Goal: Information Seeking & Learning: Learn about a topic

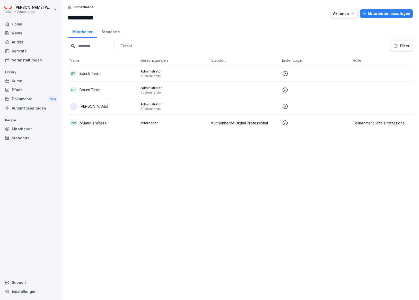
click at [46, 26] on div "Home" at bounding box center [31, 24] width 56 height 9
click at [20, 78] on div "Kurse" at bounding box center [31, 80] width 56 height 9
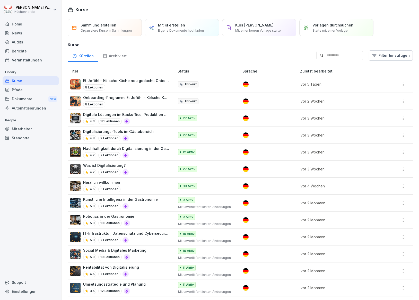
click at [157, 131] on div "Digitalisierungs-Tools im Gästebereich 4.8 9 Lektionen" at bounding box center [119, 135] width 99 height 13
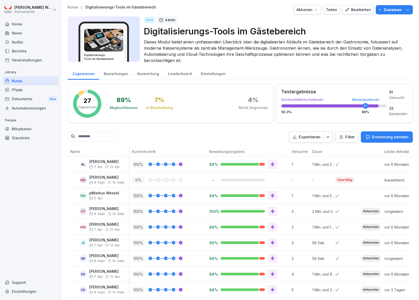
click at [337, 136] on html "[PERSON_NAME] Küchenherde Home News Audits Berichte Veranstaltungen Library Kur…" at bounding box center [209, 150] width 419 height 300
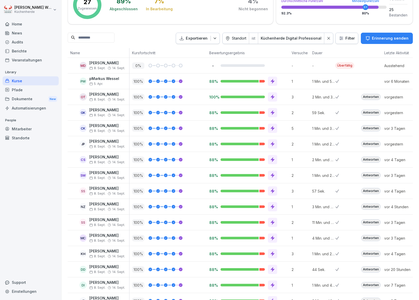
scroll to position [103, 0]
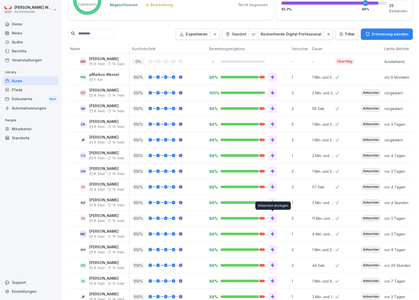
click at [274, 219] on icon at bounding box center [272, 218] width 5 height 5
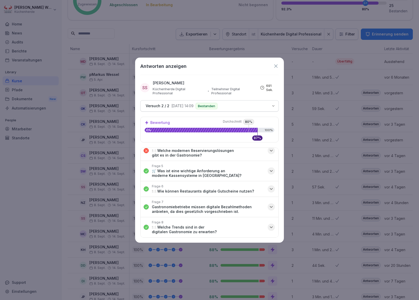
scroll to position [17, 0]
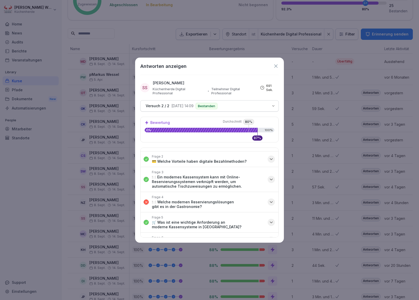
click at [268, 201] on icon "button" at bounding box center [270, 202] width 5 height 5
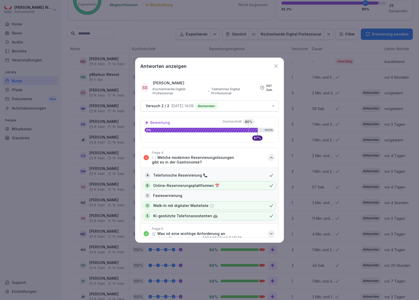
scroll to position [60, 0]
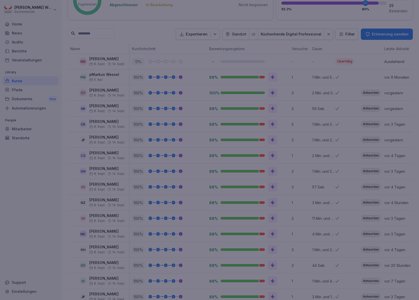
click at [299, 62] on div at bounding box center [209, 150] width 419 height 300
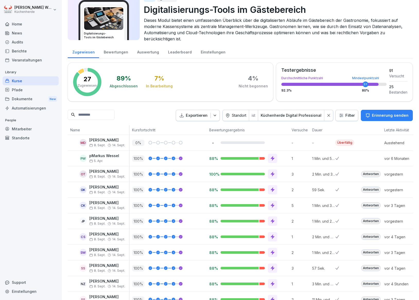
scroll to position [0, 0]
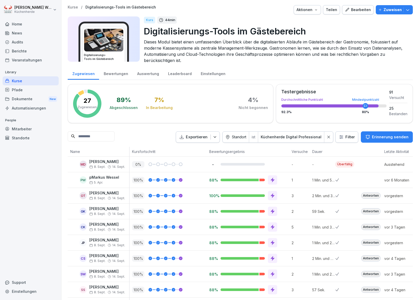
click at [32, 82] on div "Kurse" at bounding box center [31, 80] width 56 height 9
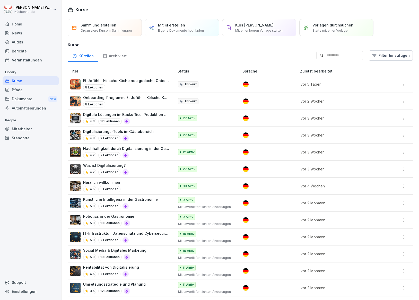
click at [146, 169] on div "Was ist Digitalisierung? 4.7 7 Lektionen" at bounding box center [119, 169] width 99 height 13
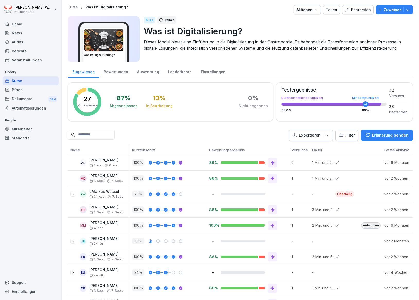
click at [349, 139] on html "[PERSON_NAME] Küchenherde Home News Audits Berichte Veranstaltungen Library Kur…" at bounding box center [209, 150] width 419 height 300
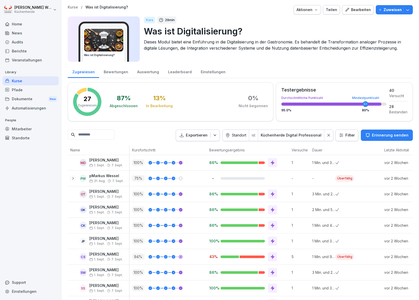
click at [20, 23] on div "Home" at bounding box center [31, 24] width 56 height 9
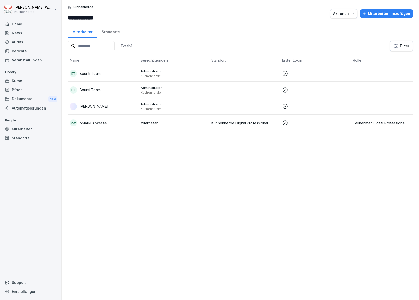
click at [22, 79] on div "Kurse" at bounding box center [31, 80] width 56 height 9
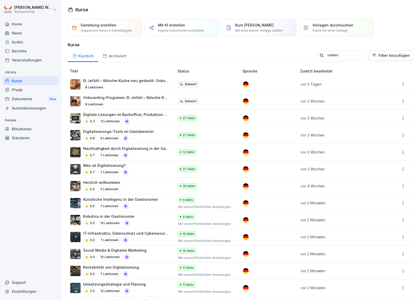
click at [140, 137] on div "4.8 9 Lektionen" at bounding box center [118, 138] width 70 height 6
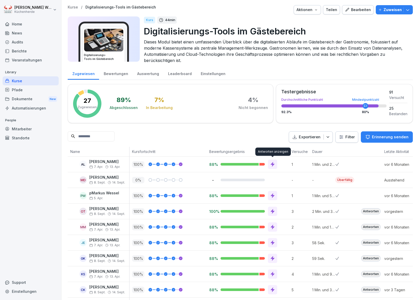
click at [341, 137] on html "Markus Wessel Küchenherde Home News Audits Berichte Veranstaltungen Library Kur…" at bounding box center [209, 150] width 419 height 300
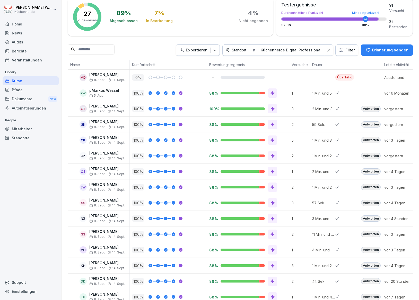
scroll to position [103, 0]
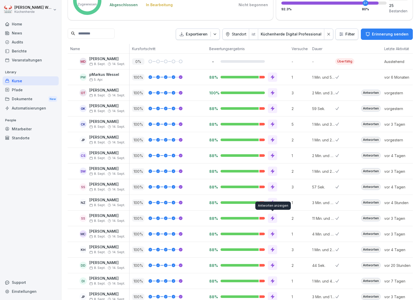
click at [271, 220] on icon at bounding box center [272, 218] width 5 height 5
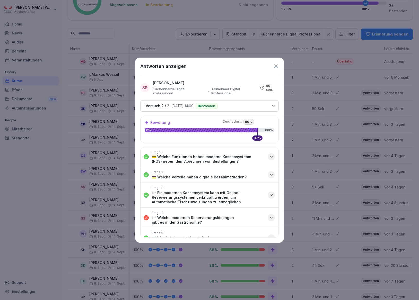
scroll to position [0, 0]
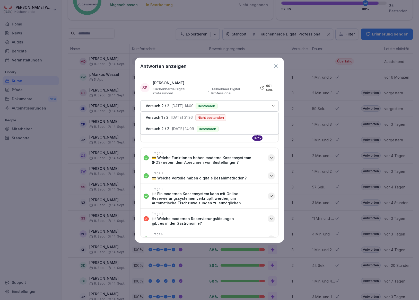
click at [187, 107] on p "12.9.2025, 14:09" at bounding box center [182, 106] width 22 height 4
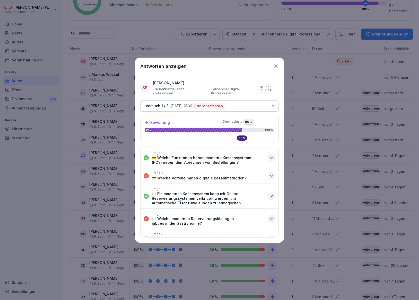
click at [205, 174] on div "Frage 2 💳 Welche Vorteile haben digitale Bezahlmethoden?" at bounding box center [199, 175] width 95 height 9
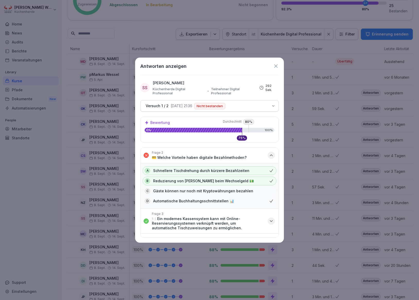
scroll to position [20, 0]
drag, startPoint x: 270, startPoint y: 159, endPoint x: 261, endPoint y: 161, distance: 9.4
click at [270, 159] on button "Frage 2 💳 Welche Vorteile haben digitale Bezahlmethoden?" at bounding box center [209, 155] width 138 height 15
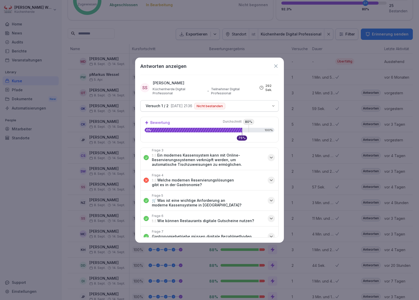
scroll to position [68, 0]
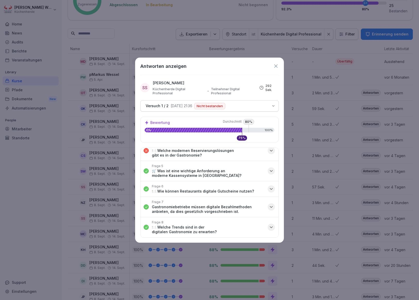
click at [268, 149] on icon "button" at bounding box center [270, 150] width 5 height 5
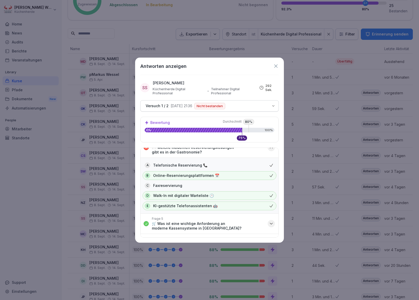
scroll to position [0, 0]
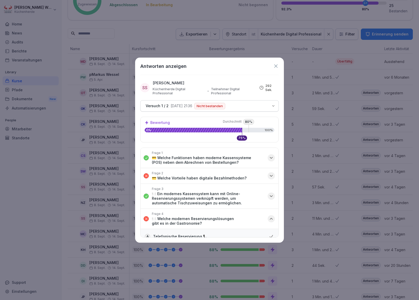
click at [276, 61] on div "Antworten anzeigen SS Sarah Stiller-Münch Küchenherde Digital Professional Teil…" at bounding box center [209, 150] width 149 height 185
click at [276, 65] on icon at bounding box center [276, 66] width 6 height 6
